Goal: Find specific page/section: Find specific page/section

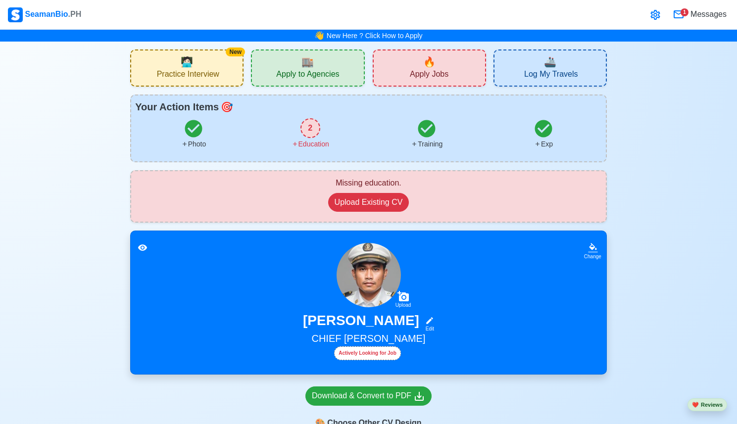
click at [654, 16] on icon at bounding box center [654, 15] width 9 height 10
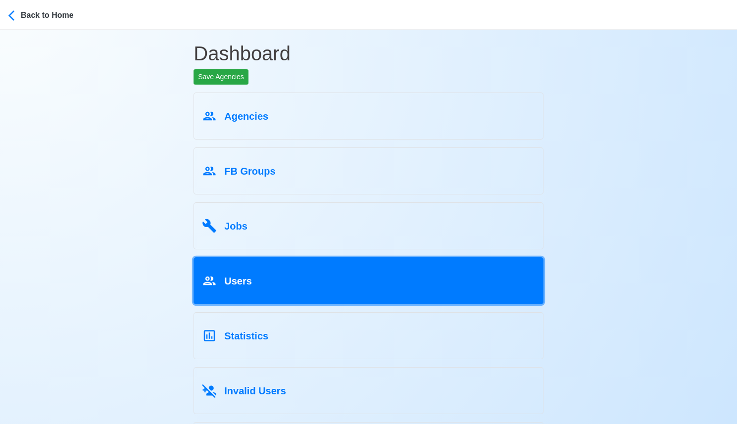
click at [301, 292] on link "Users" at bounding box center [368, 280] width 350 height 47
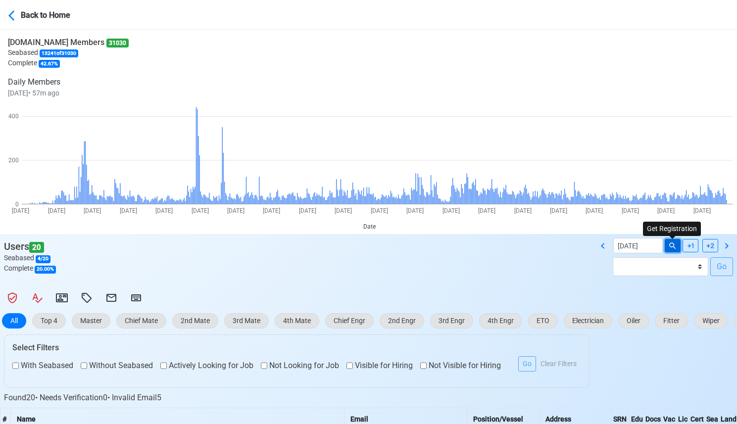
click at [668, 247] on icon at bounding box center [672, 245] width 9 height 9
click at [601, 247] on icon at bounding box center [603, 246] width 12 height 12
type input "[DATE]"
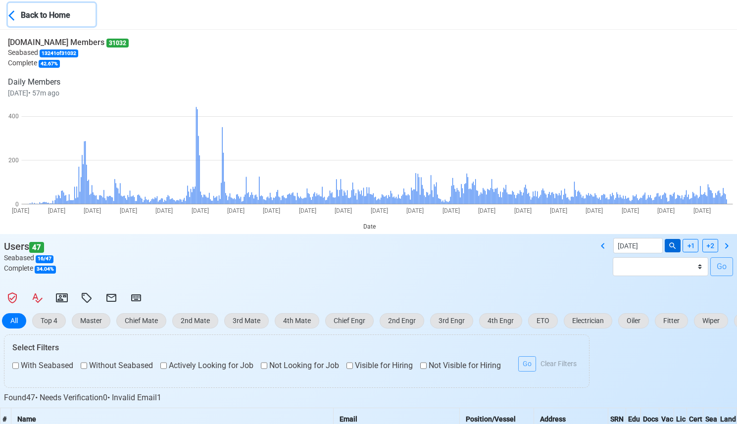
click at [30, 20] on div "Back to Home" at bounding box center [58, 14] width 74 height 14
